Goal: Use online tool/utility: Utilize a website feature to perform a specific function

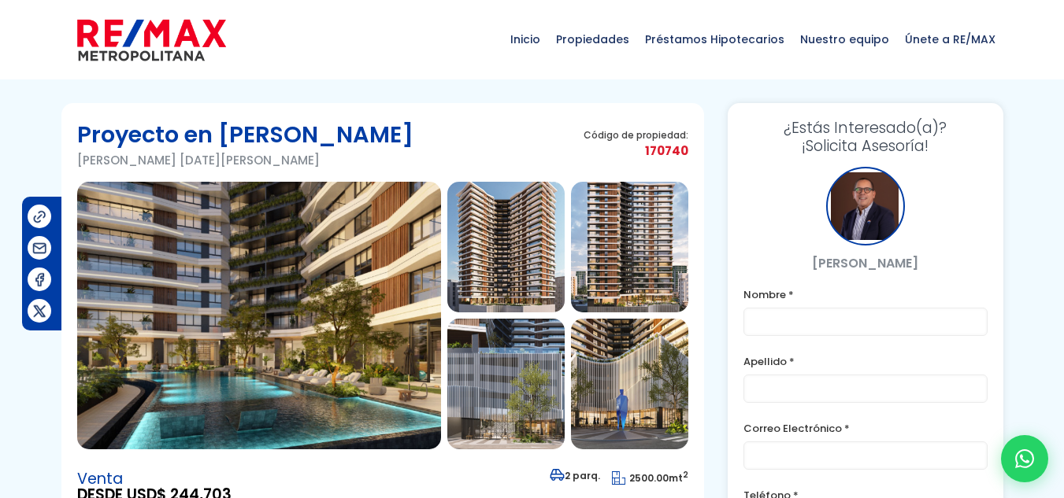
click at [299, 262] on img at bounding box center [259, 316] width 364 height 268
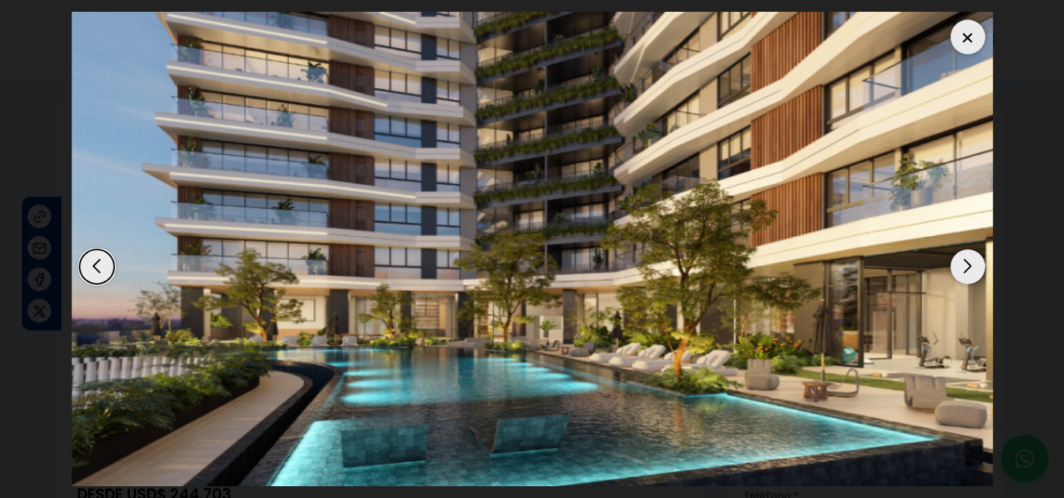
click at [955, 258] on div "Next slide" at bounding box center [967, 267] width 35 height 35
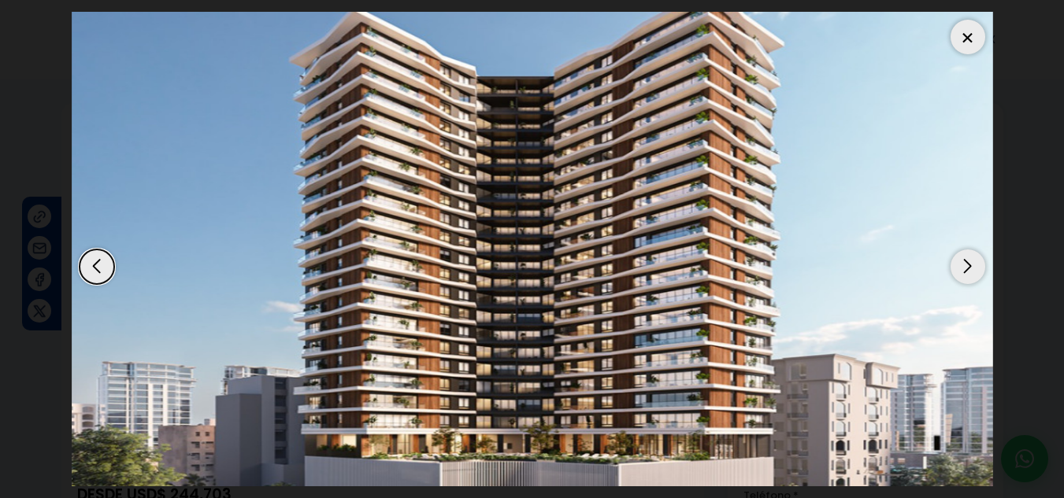
click at [959, 273] on div "Next slide" at bounding box center [967, 267] width 35 height 35
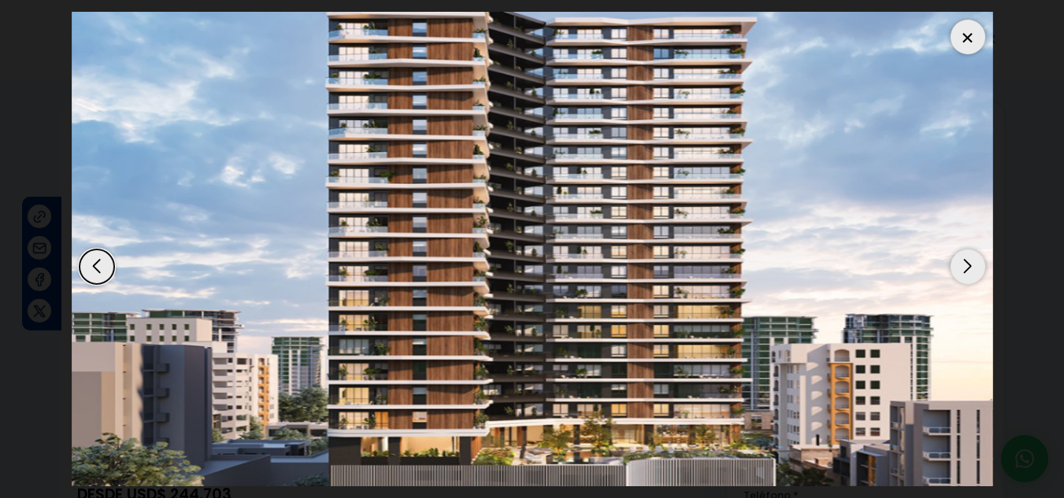
click at [961, 262] on div "Next slide" at bounding box center [967, 267] width 35 height 35
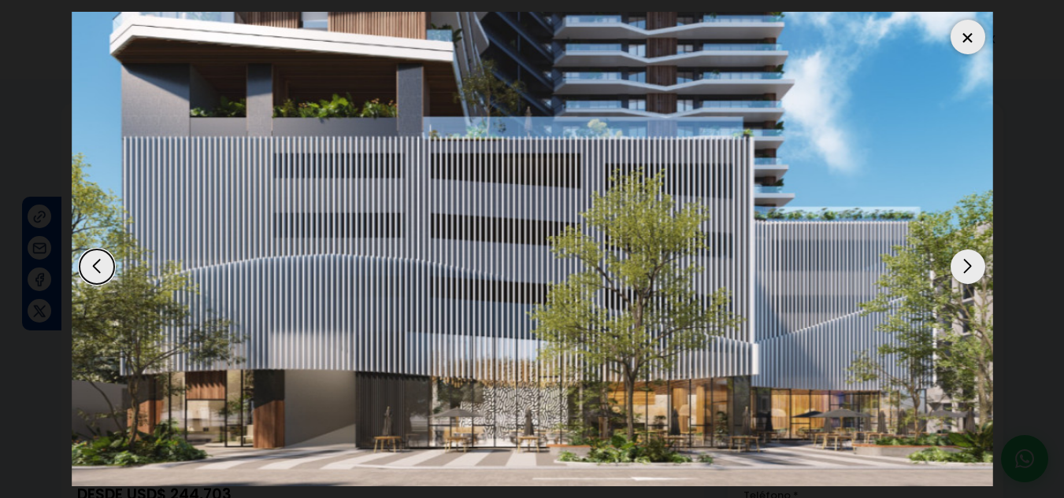
click at [970, 30] on div at bounding box center [967, 37] width 35 height 35
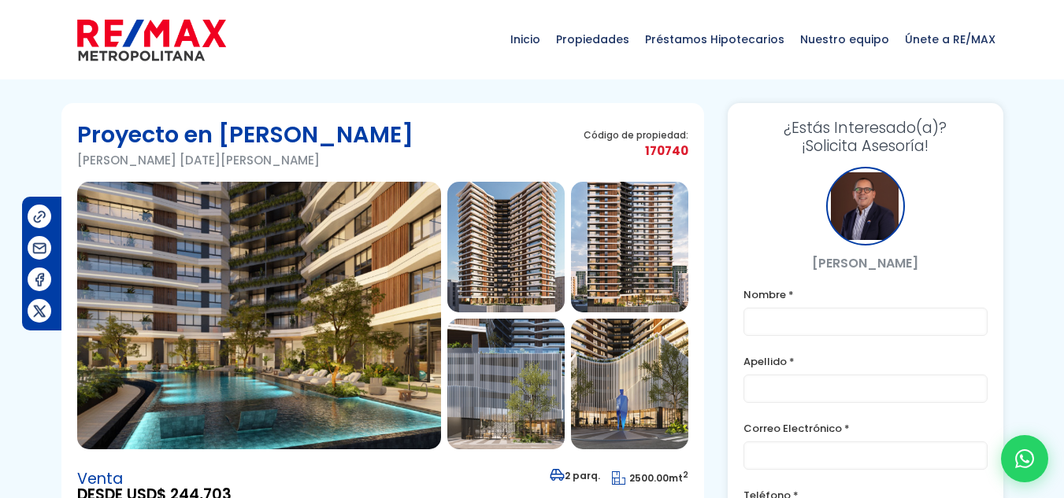
click at [483, 252] on img at bounding box center [505, 247] width 117 height 131
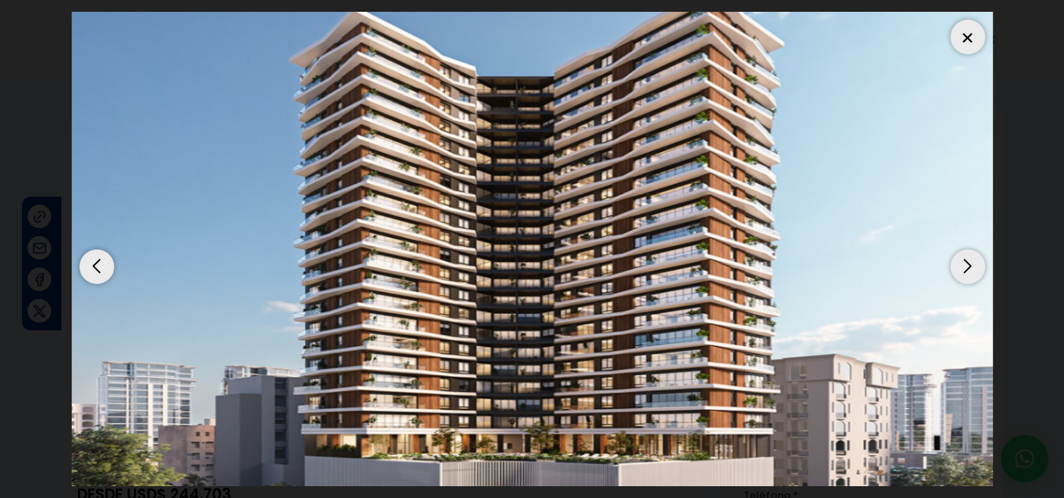
click at [972, 40] on div at bounding box center [967, 37] width 35 height 35
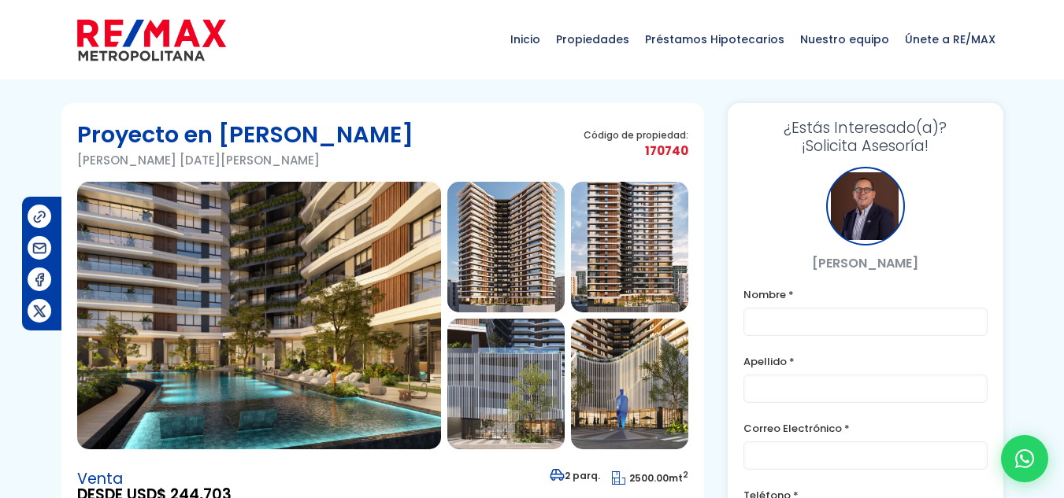
click at [228, 361] on img at bounding box center [259, 316] width 364 height 268
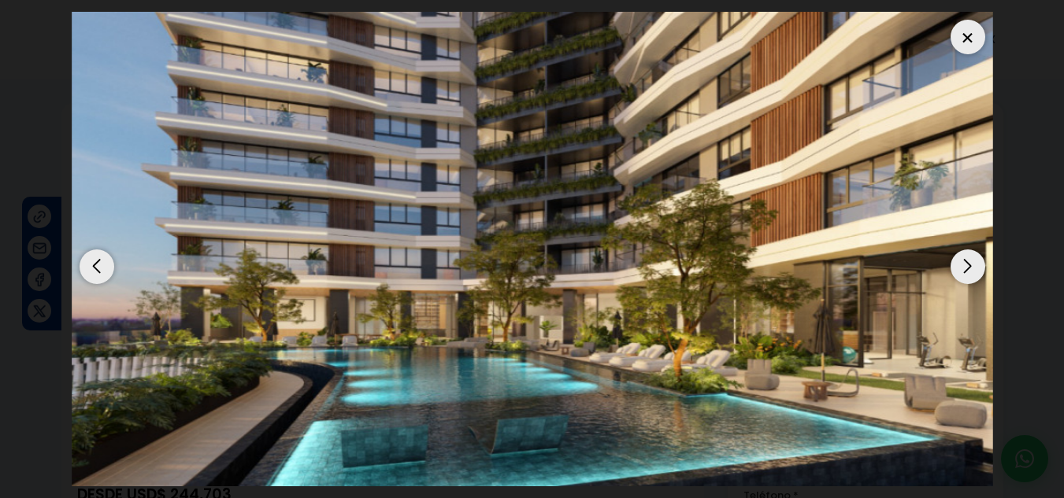
click at [971, 40] on div at bounding box center [967, 37] width 35 height 35
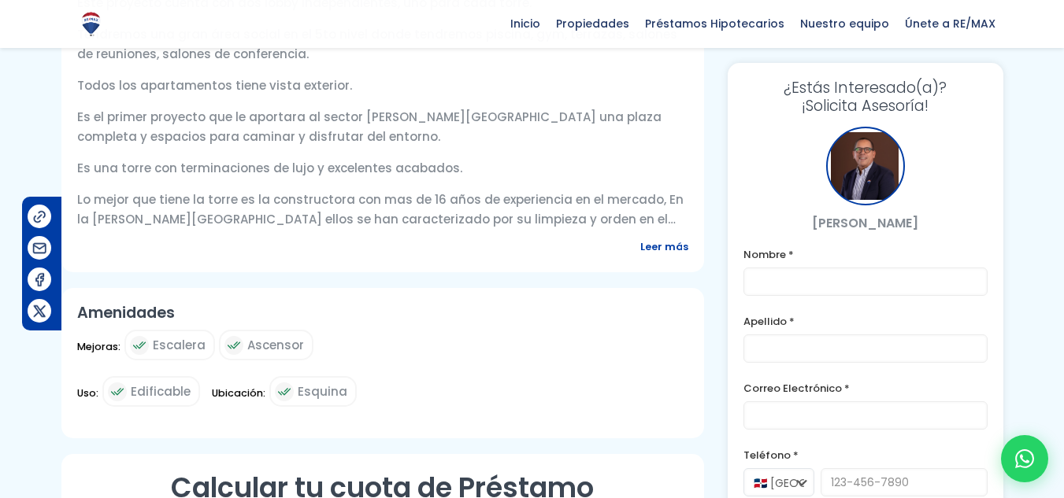
scroll to position [653, 0]
click at [660, 240] on span "Leer más" at bounding box center [664, 248] width 48 height 20
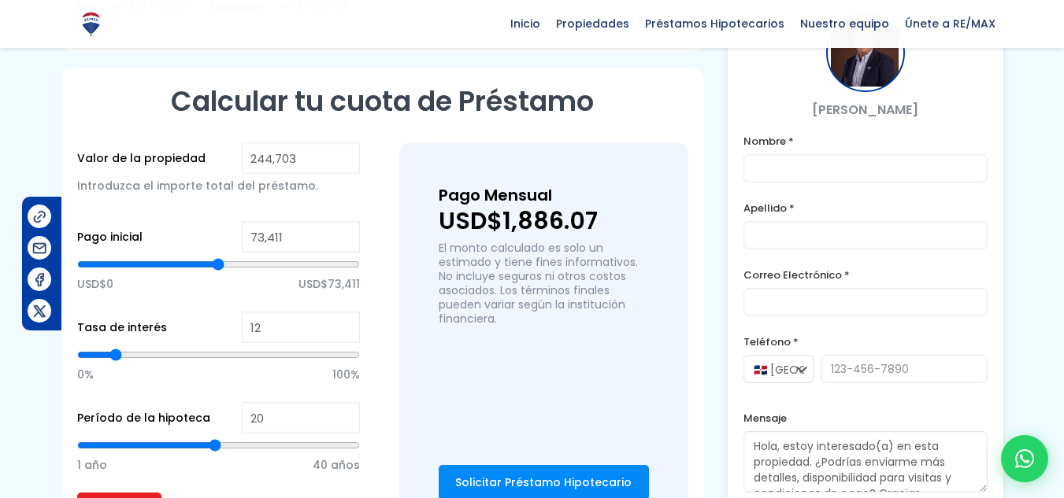
scroll to position [1096, 0]
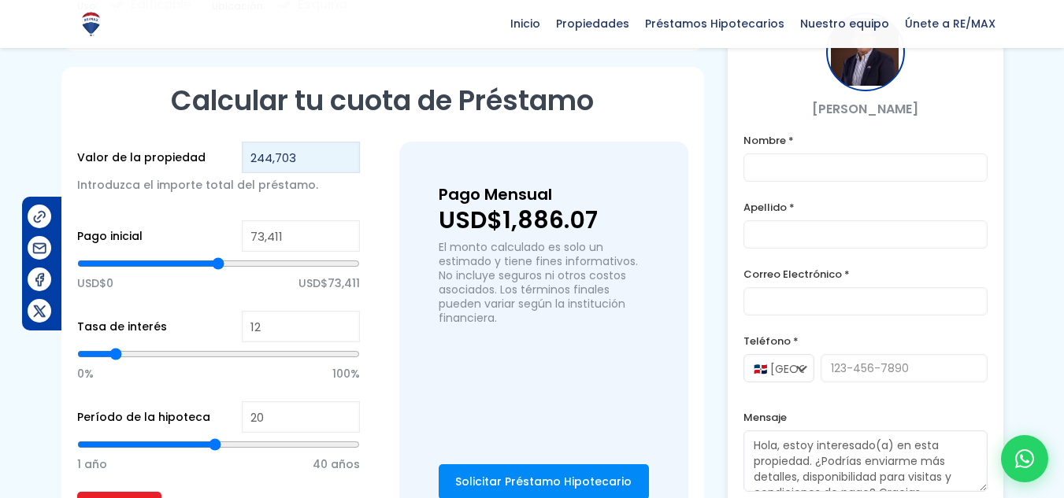
click at [270, 142] on input "244,703" at bounding box center [301, 157] width 118 height 31
type input "24,703"
type input "0"
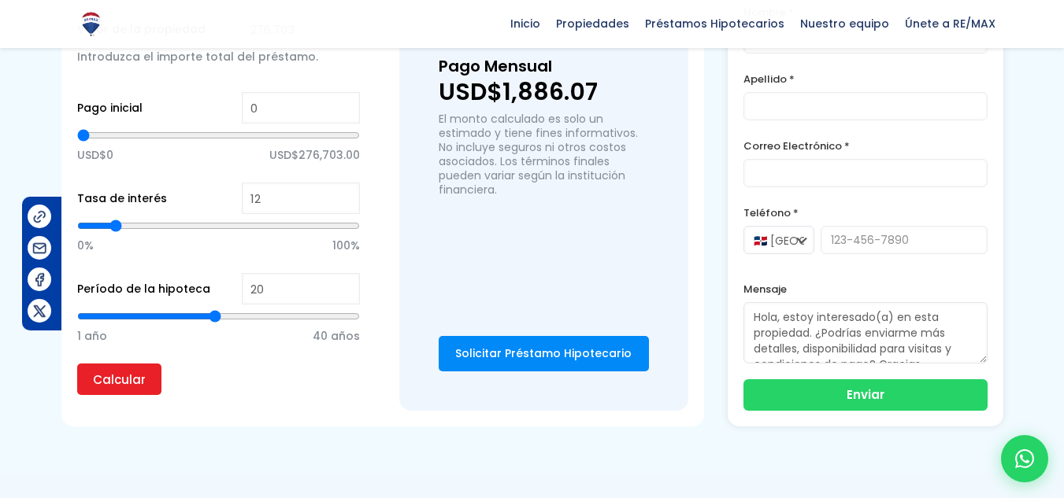
scroll to position [1227, 0]
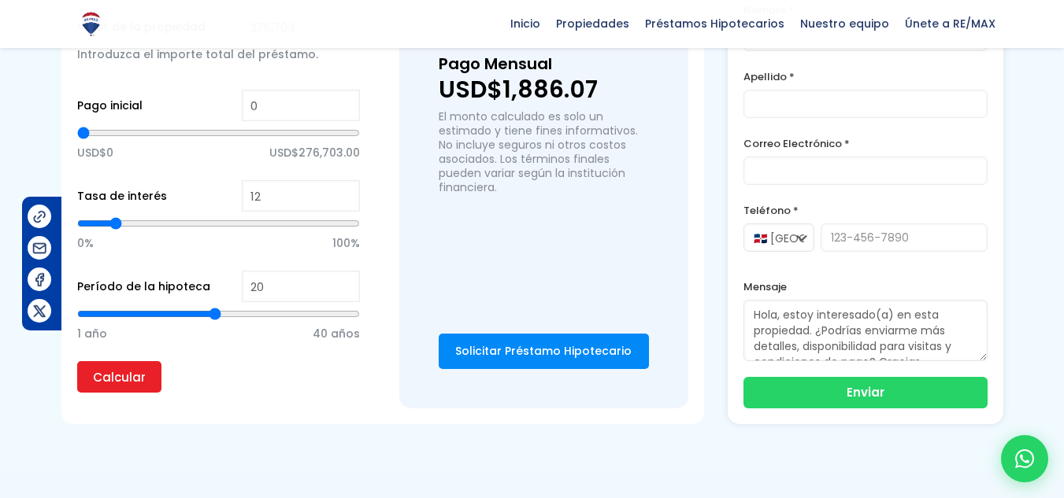
type input "276,703"
type input "6"
click at [98, 216] on input "range" at bounding box center [218, 224] width 283 height 16
type input "9"
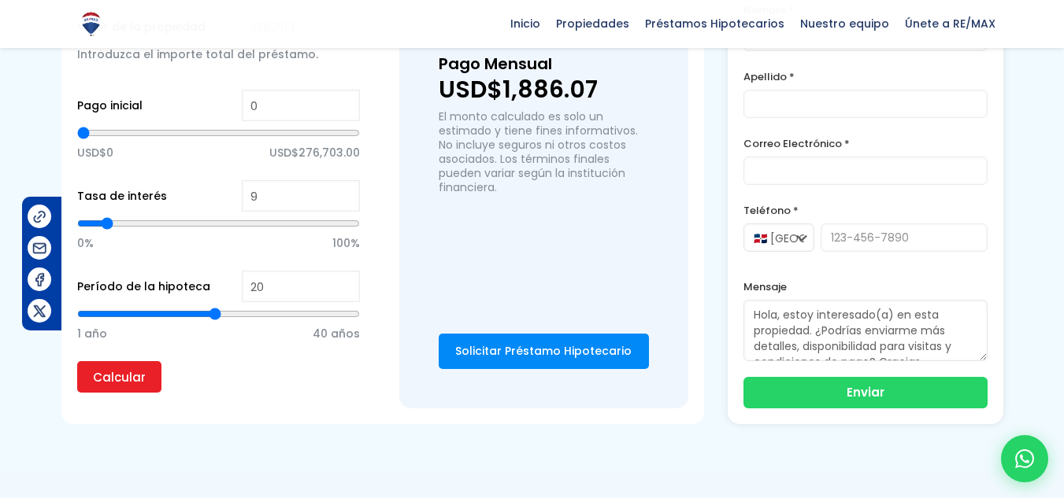
type input "9"
click at [106, 216] on input "range" at bounding box center [218, 224] width 283 height 16
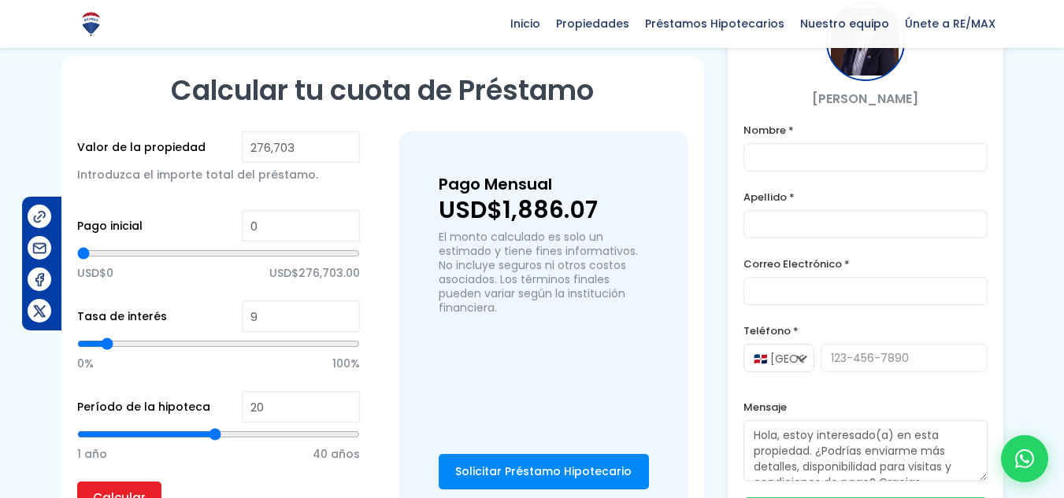
scroll to position [1092, 0]
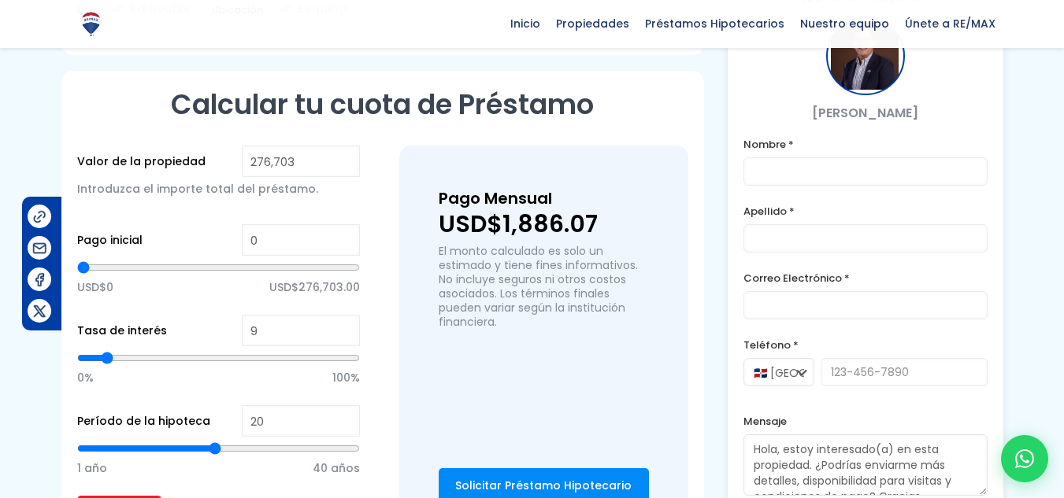
type input "105,185"
type input "105185"
click at [186, 260] on input "range" at bounding box center [218, 268] width 283 height 16
type input "64,078"
type input "64078"
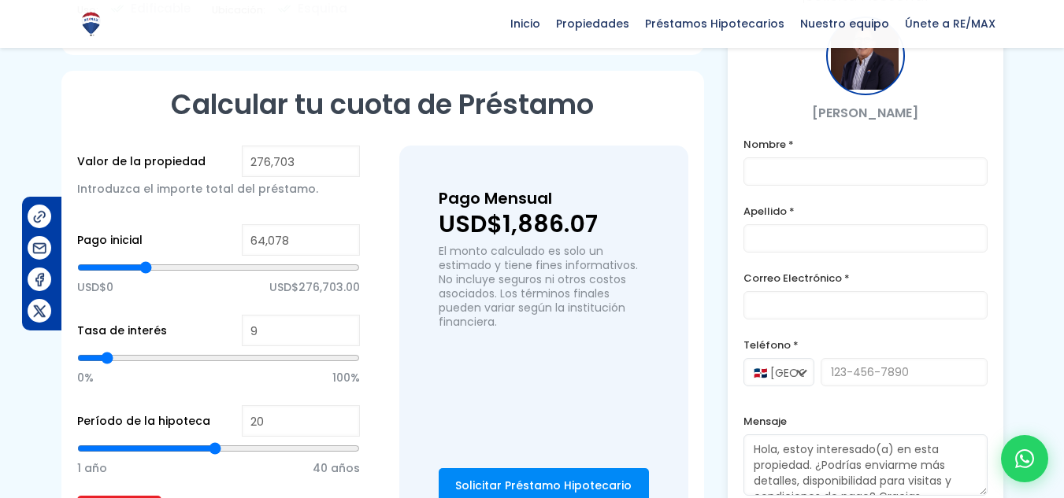
click at [146, 260] on input "range" at bounding box center [218, 268] width 283 height 16
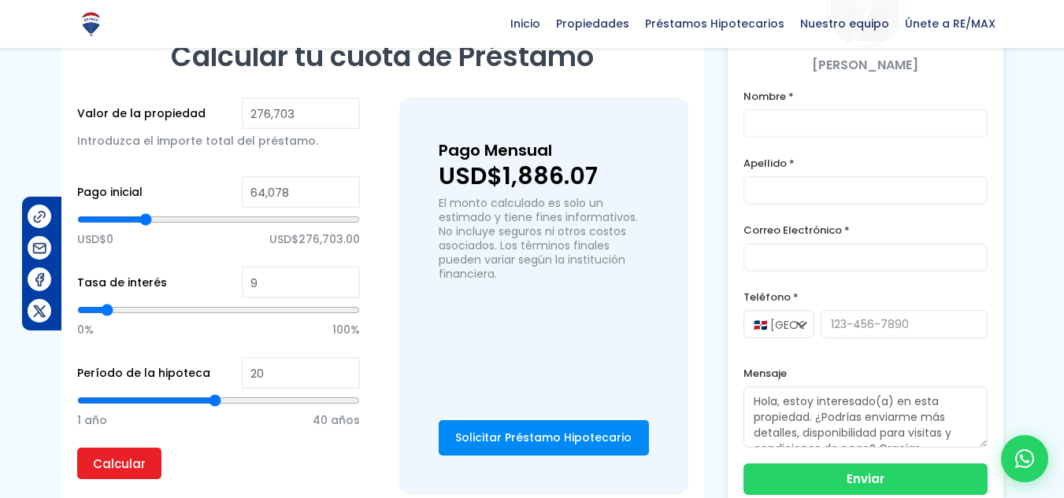
scroll to position [1180, 0]
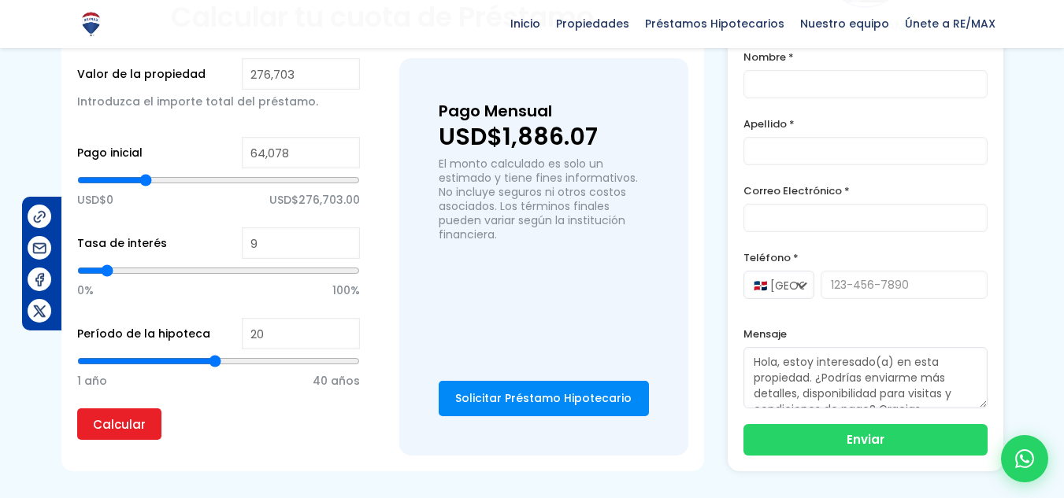
type input "32"
click at [295, 354] on input "range" at bounding box center [218, 362] width 283 height 16
type input "30"
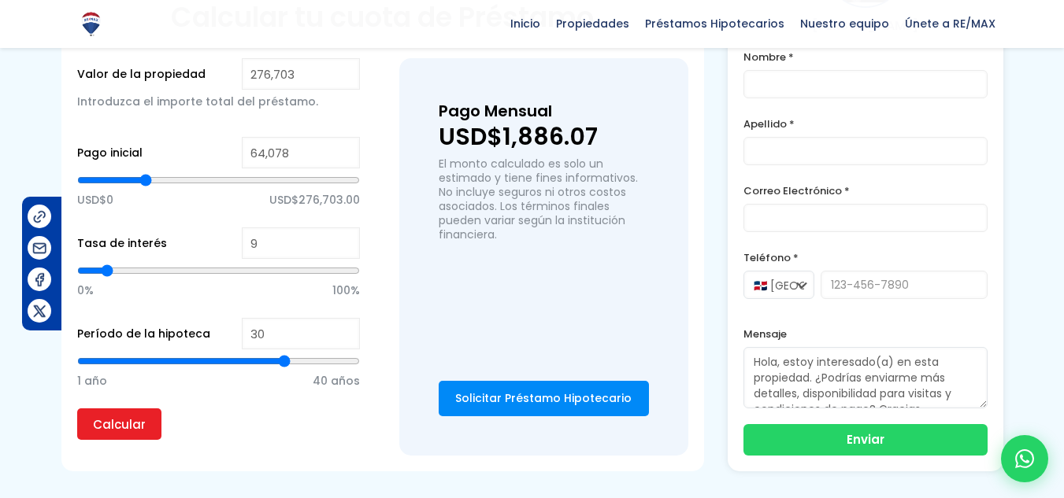
click at [287, 354] on input "range" at bounding box center [218, 362] width 283 height 16
click at [98, 413] on input "Calcular" at bounding box center [119, 424] width 84 height 31
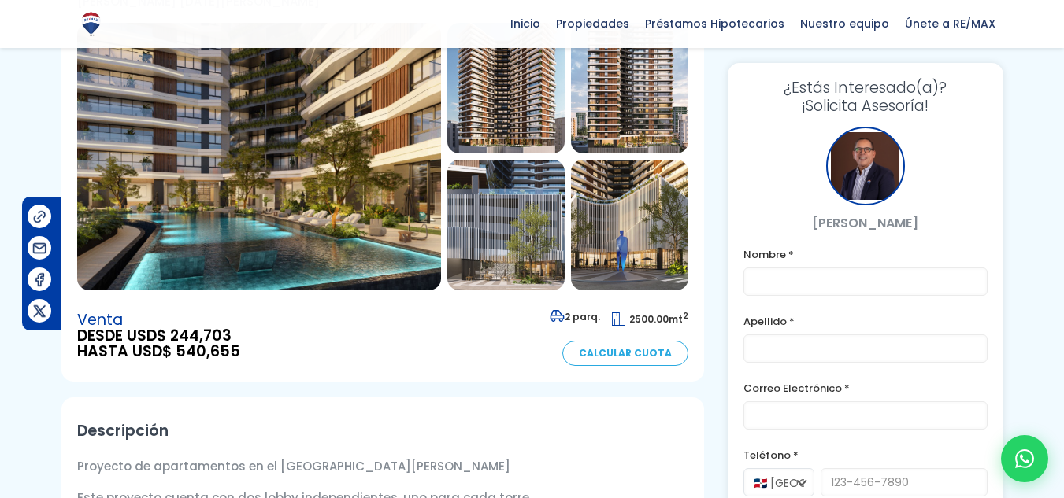
scroll to position [104, 0]
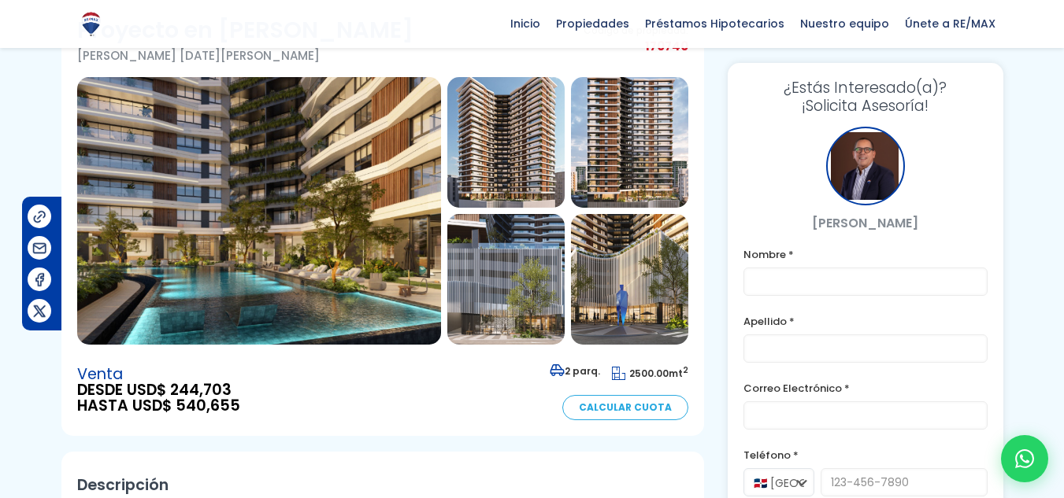
click at [510, 154] on img at bounding box center [505, 142] width 117 height 131
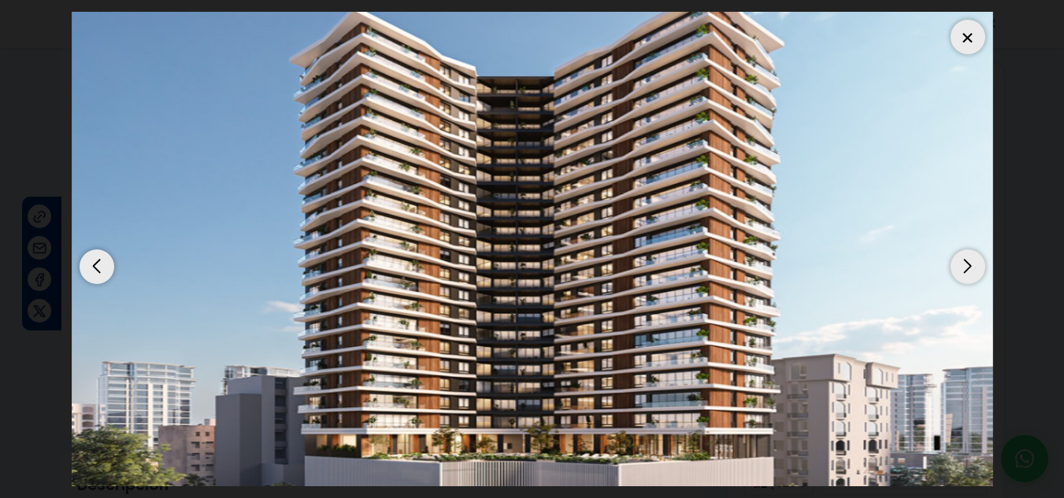
click at [967, 48] on div at bounding box center [967, 37] width 35 height 35
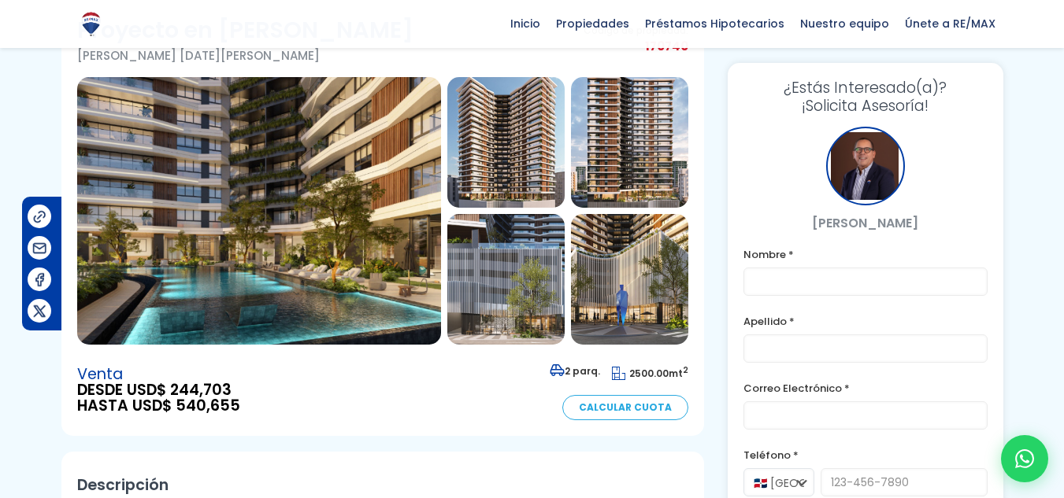
scroll to position [0, 0]
